Goal: Contribute content: Contribute content

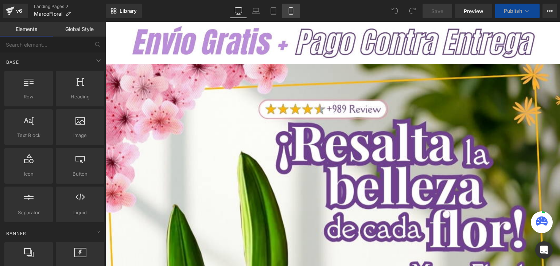
click at [294, 14] on icon at bounding box center [290, 10] width 7 height 7
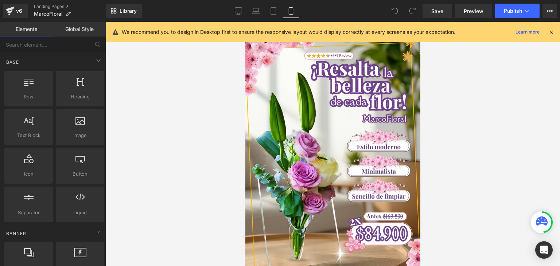
click at [553, 31] on icon at bounding box center [551, 32] width 7 height 7
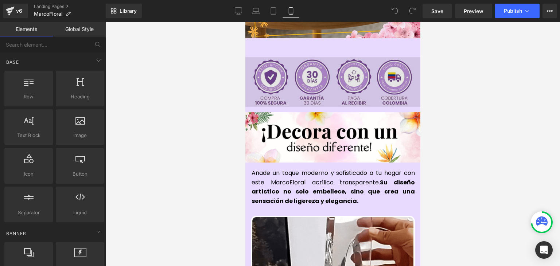
scroll to position [255, 0]
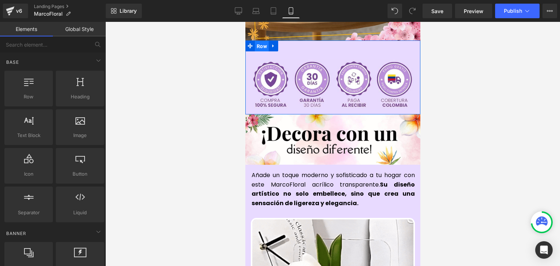
click at [258, 41] on span "Row" at bounding box center [261, 46] width 14 height 11
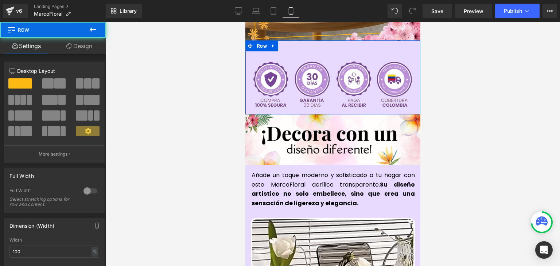
click at [90, 45] on link "Design" at bounding box center [79, 46] width 53 height 16
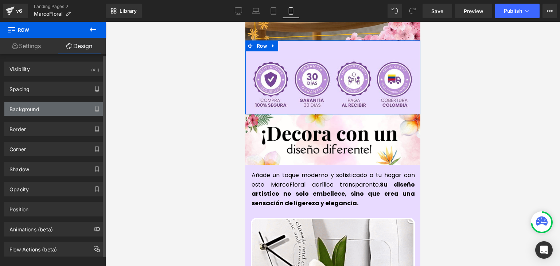
click at [28, 110] on div "Background" at bounding box center [24, 107] width 30 height 10
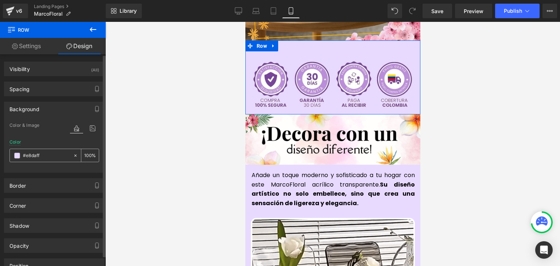
click at [29, 153] on input "#e8daff" at bounding box center [46, 156] width 47 height 8
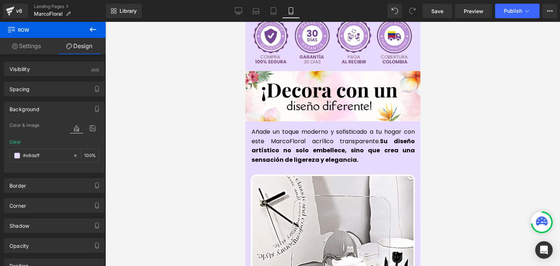
scroll to position [292, 0]
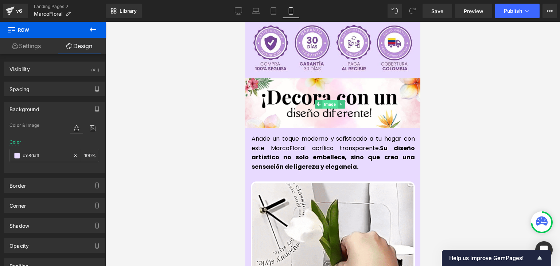
click at [323, 100] on span "Image" at bounding box center [329, 104] width 15 height 9
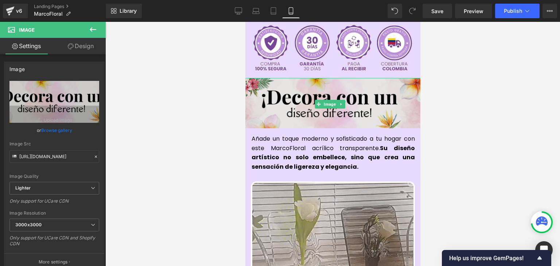
click at [324, 88] on img at bounding box center [333, 104] width 190 height 53
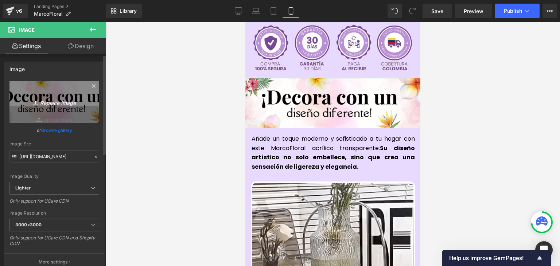
click at [50, 101] on icon "Replace Image" at bounding box center [54, 101] width 58 height 9
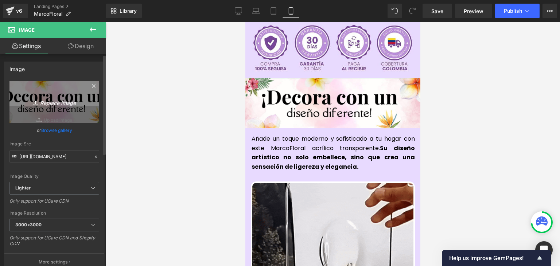
type input "C:\fakepath\51.webp"
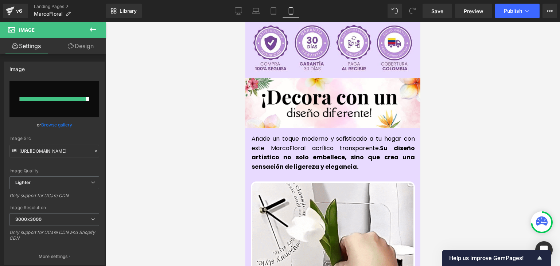
type input "[URL][DOMAIN_NAME]"
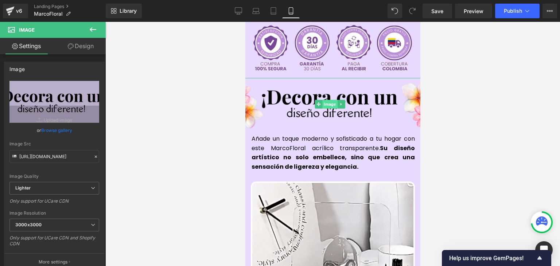
click at [329, 100] on span "Image" at bounding box center [329, 104] width 15 height 9
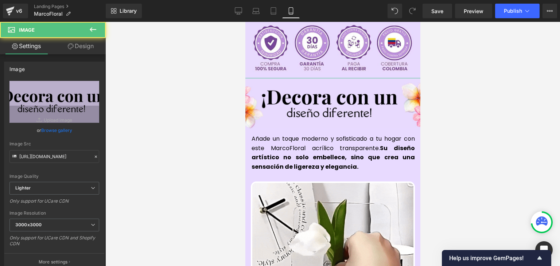
click at [77, 48] on link "Design" at bounding box center [80, 46] width 53 height 16
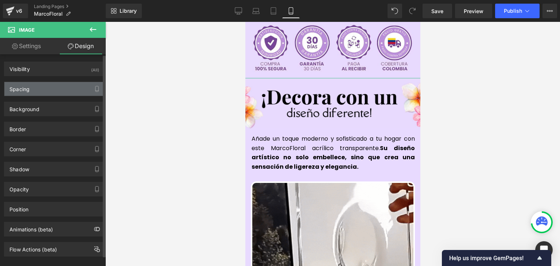
type input "0"
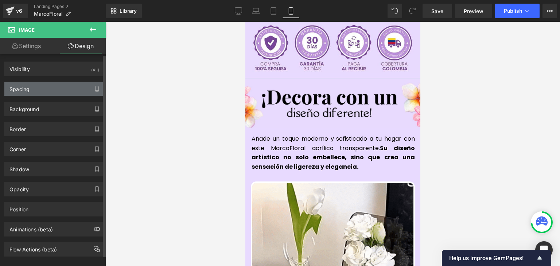
type input "-20"
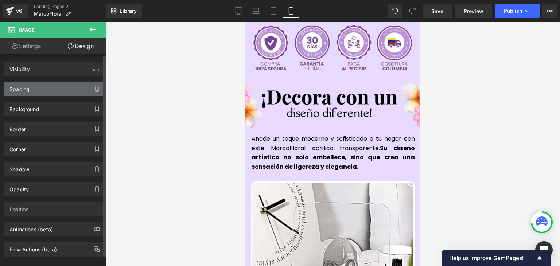
type input "0"
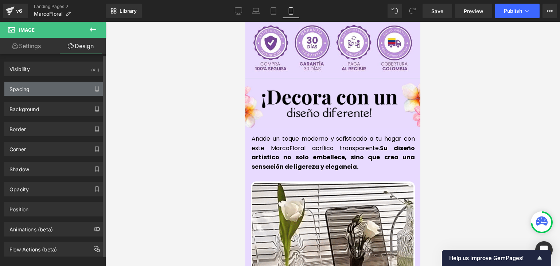
type input "-20"
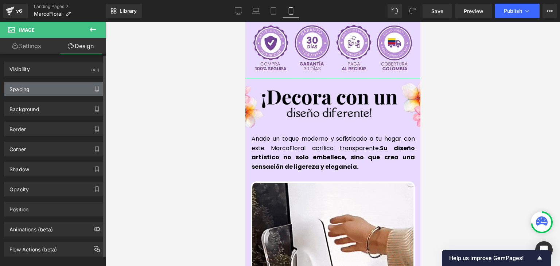
type input "0"
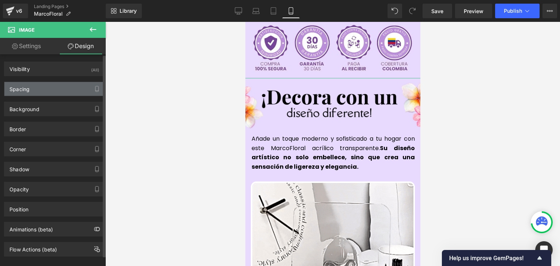
type input "0"
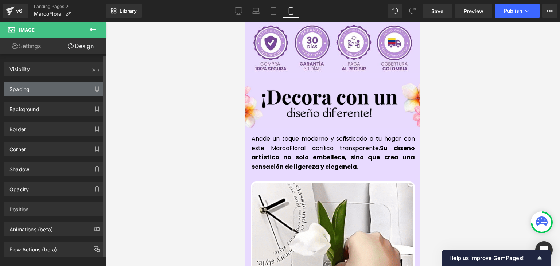
type input "0"
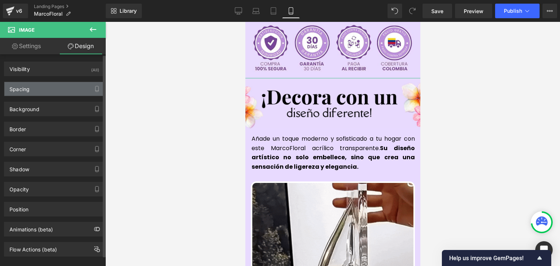
type input "0"
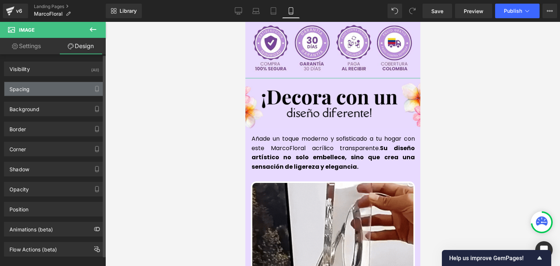
click at [32, 93] on div "Spacing" at bounding box center [54, 89] width 100 height 14
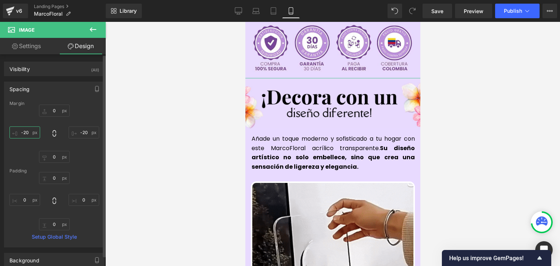
click at [30, 130] on input "-20" at bounding box center [24, 133] width 31 height 12
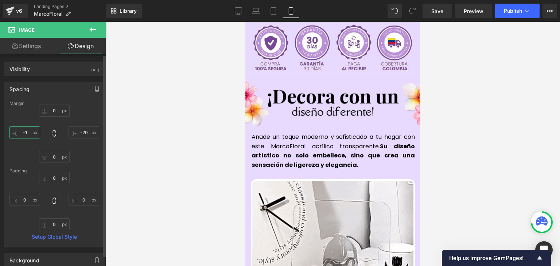
type input "-"
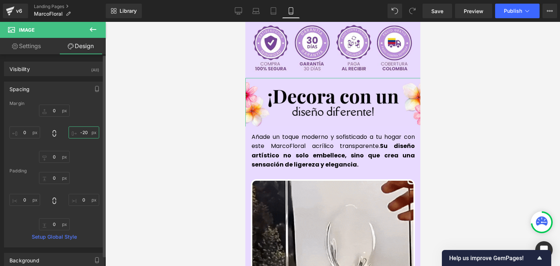
click at [78, 131] on input "-20" at bounding box center [84, 133] width 31 height 12
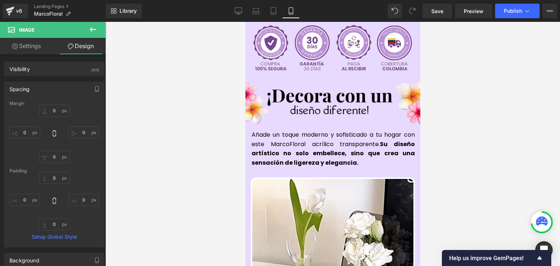
click at [454, 107] on div at bounding box center [332, 144] width 455 height 244
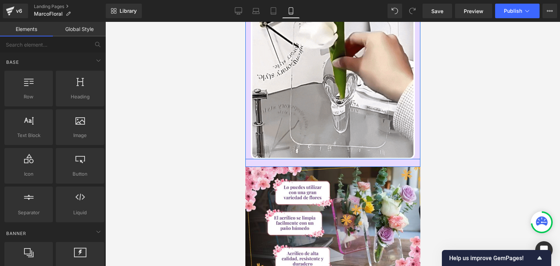
scroll to position [620, 0]
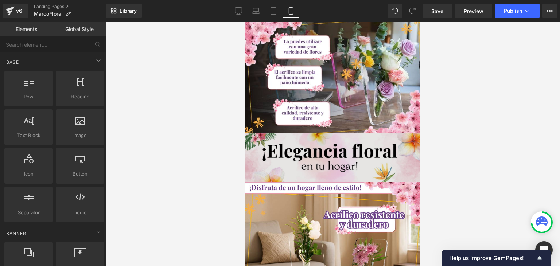
click at [322, 146] on div "Image" at bounding box center [332, 157] width 175 height 48
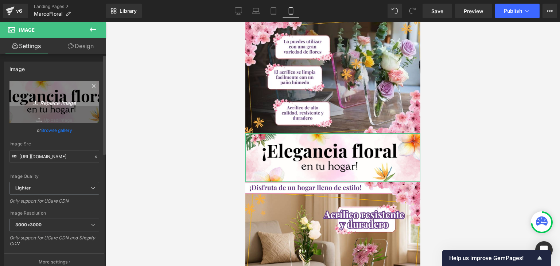
click at [71, 105] on icon "Replace Image" at bounding box center [54, 101] width 58 height 9
type input "C:\fakepath\52.webp"
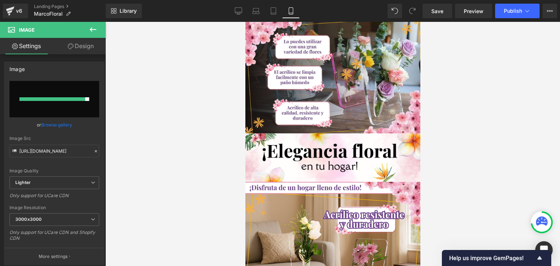
type input "[URL][DOMAIN_NAME]"
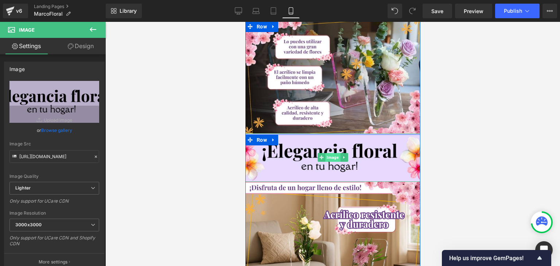
click at [328, 153] on span "Image" at bounding box center [332, 157] width 15 height 9
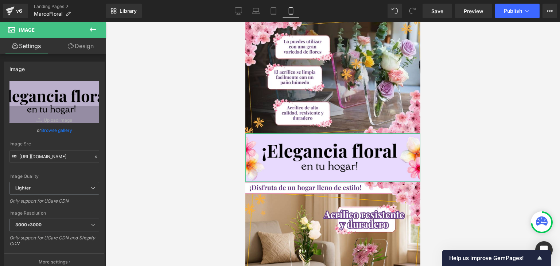
click at [80, 46] on link "Design" at bounding box center [80, 46] width 53 height 16
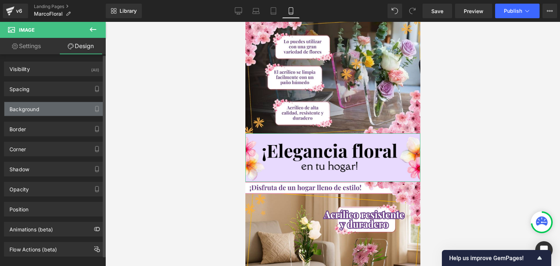
type input "-6"
type input "-15"
type input "0"
type input "-15"
type input "0"
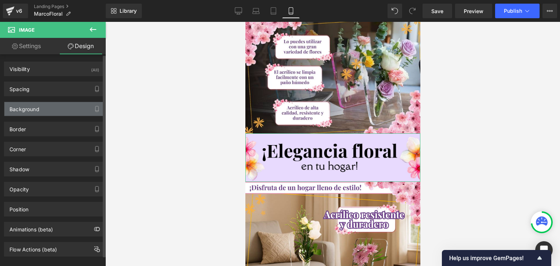
type input "0"
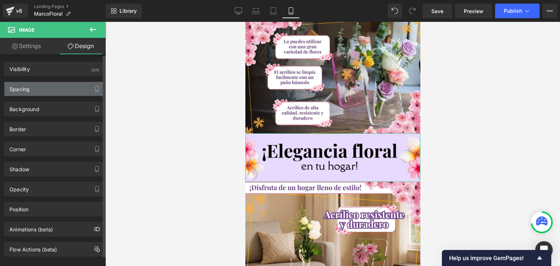
click at [42, 90] on div "Spacing" at bounding box center [54, 89] width 100 height 14
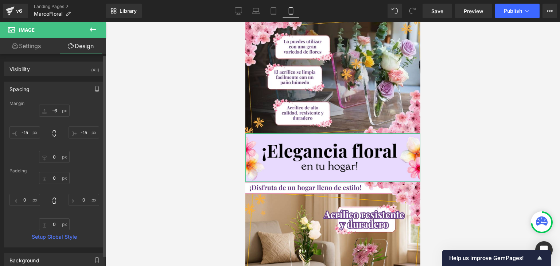
click at [24, 138] on div "-6px -6 -15px -15 0px 0 -15px -15" at bounding box center [54, 134] width 90 height 58
click at [24, 133] on input "-15" at bounding box center [24, 133] width 31 height 12
type input "-12"
click at [81, 130] on input "-15" at bounding box center [84, 133] width 31 height 12
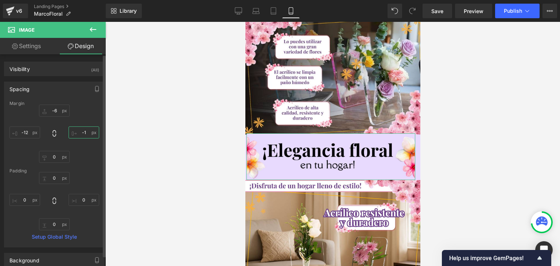
type input "-12"
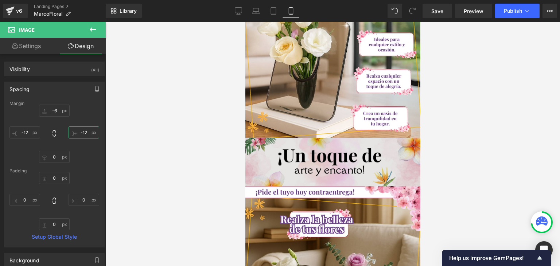
scroll to position [1495, 0]
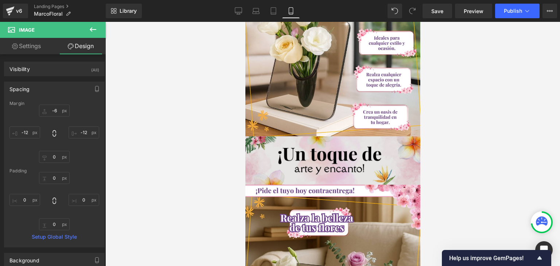
click at [320, 152] on div "Image" at bounding box center [332, 160] width 175 height 48
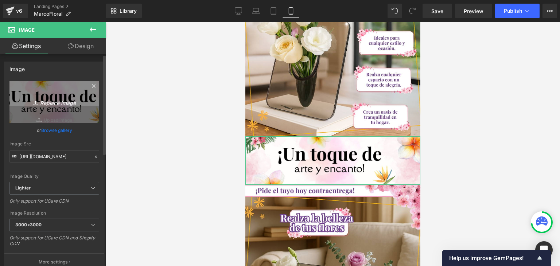
click at [61, 100] on icon "Replace Image" at bounding box center [54, 101] width 58 height 9
type input "C:\fakepath\53.webp"
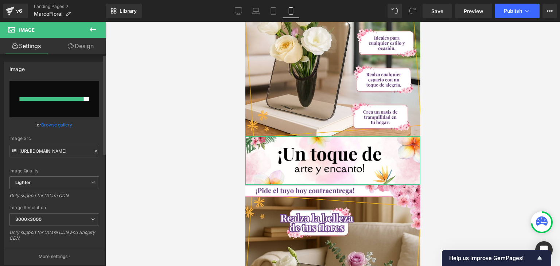
type input "[URL][DOMAIN_NAME]"
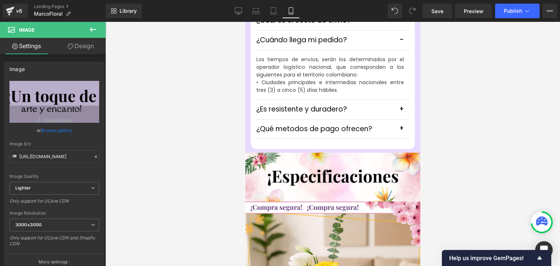
scroll to position [2188, 0]
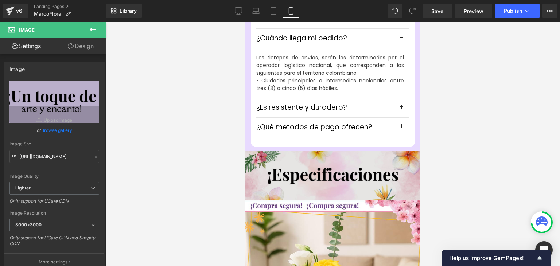
click at [323, 167] on div "Image" at bounding box center [332, 175] width 175 height 48
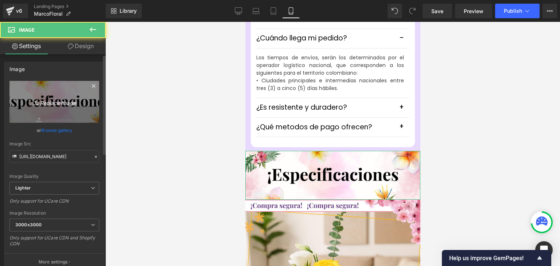
click at [79, 106] on icon "Replace Image" at bounding box center [54, 101] width 58 height 9
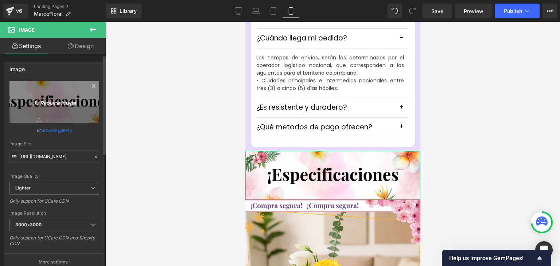
type input "C:\fakepath\54.webp"
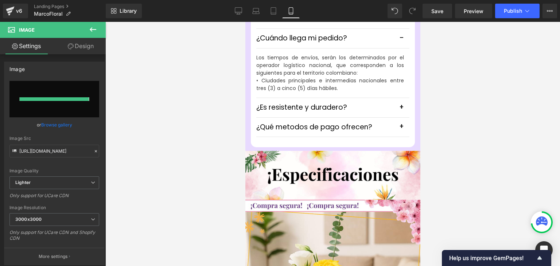
type input "[URL][DOMAIN_NAME]"
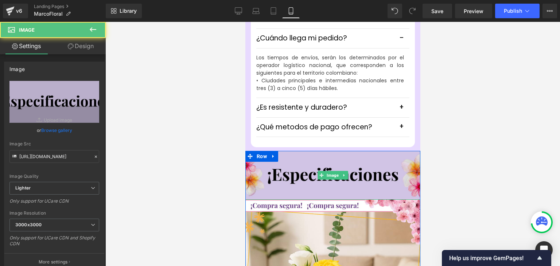
click at [347, 151] on img at bounding box center [332, 175] width 175 height 48
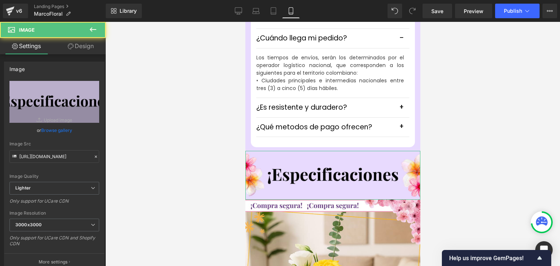
click at [80, 46] on link "Design" at bounding box center [80, 46] width 53 height 16
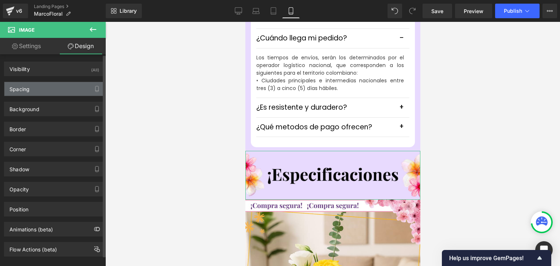
type input "0"
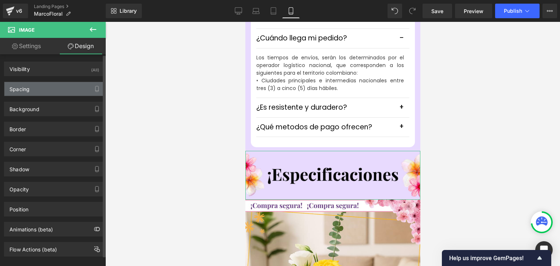
type input "0"
click at [50, 88] on div "Spacing" at bounding box center [54, 89] width 100 height 14
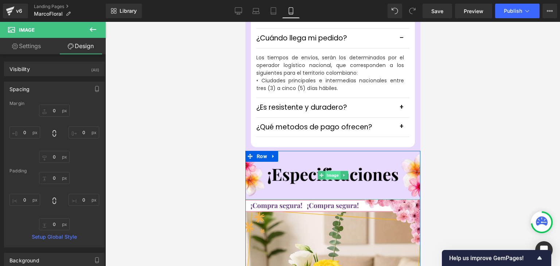
click at [329, 171] on span "Image" at bounding box center [332, 175] width 15 height 9
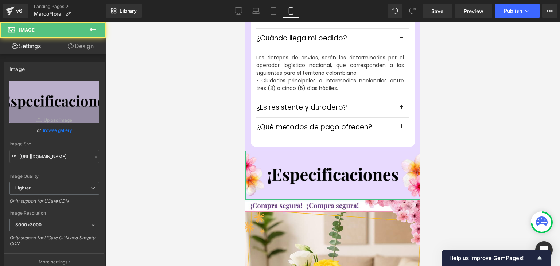
click at [71, 46] on icon at bounding box center [71, 46] width 6 height 6
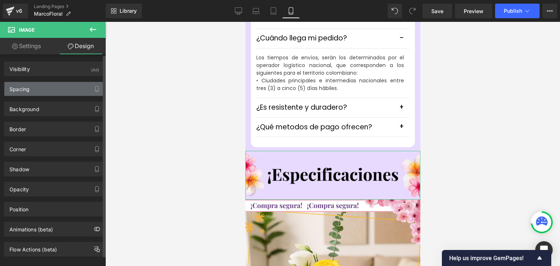
click at [33, 89] on div "Spacing" at bounding box center [54, 89] width 100 height 14
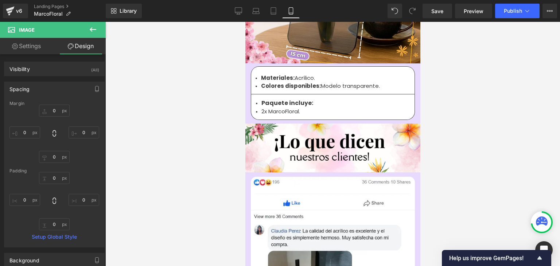
scroll to position [2516, 0]
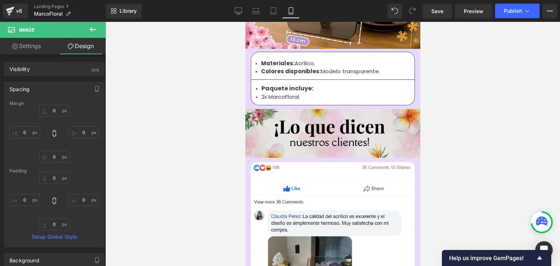
click at [320, 131] on img at bounding box center [332, 133] width 175 height 48
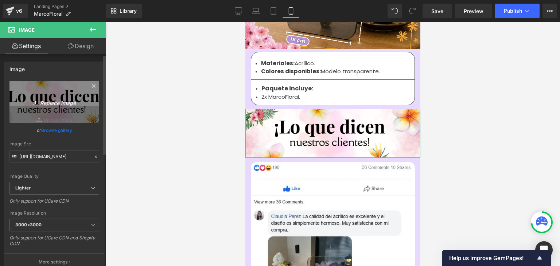
click at [11, 97] on link "Replace Image" at bounding box center [54, 102] width 90 height 42
type input "C:\fakepath\55.webp"
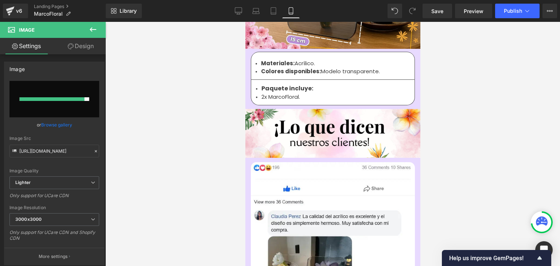
type input "[URL][DOMAIN_NAME]"
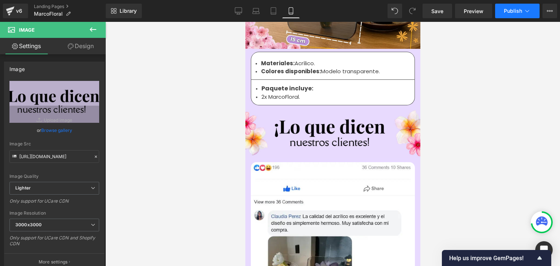
click at [509, 14] on button "Publish" at bounding box center [517, 11] width 44 height 15
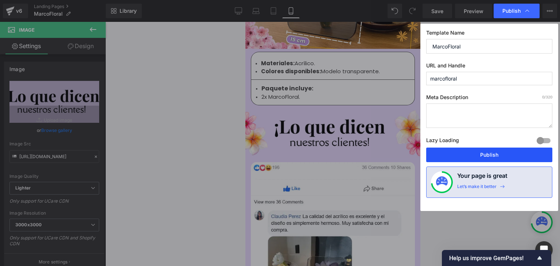
click at [490, 152] on button "Publish" at bounding box center [489, 155] width 126 height 15
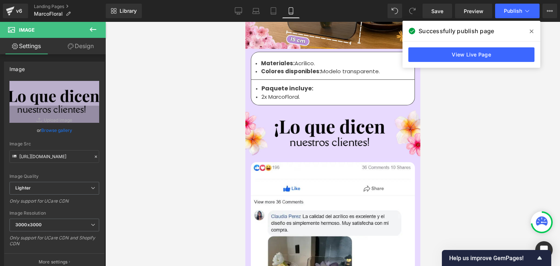
click at [530, 32] on icon at bounding box center [532, 31] width 4 height 6
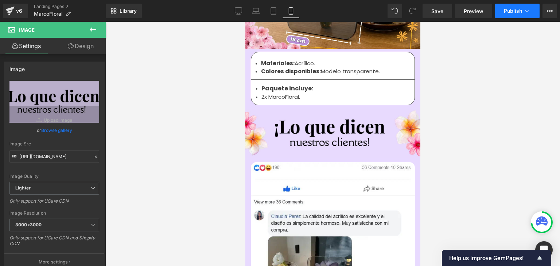
click at [516, 11] on span "Publish" at bounding box center [513, 11] width 18 height 6
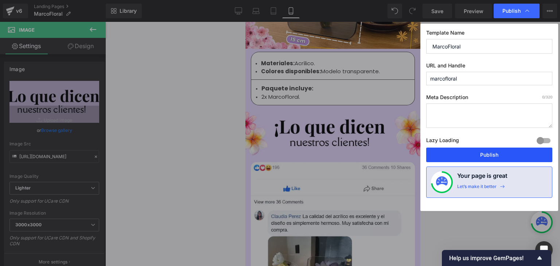
click at [495, 149] on button "Publish" at bounding box center [489, 155] width 126 height 15
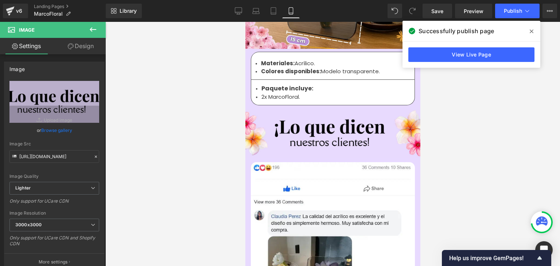
click at [530, 34] on icon at bounding box center [532, 31] width 4 height 6
